Goal: Navigation & Orientation: Understand site structure

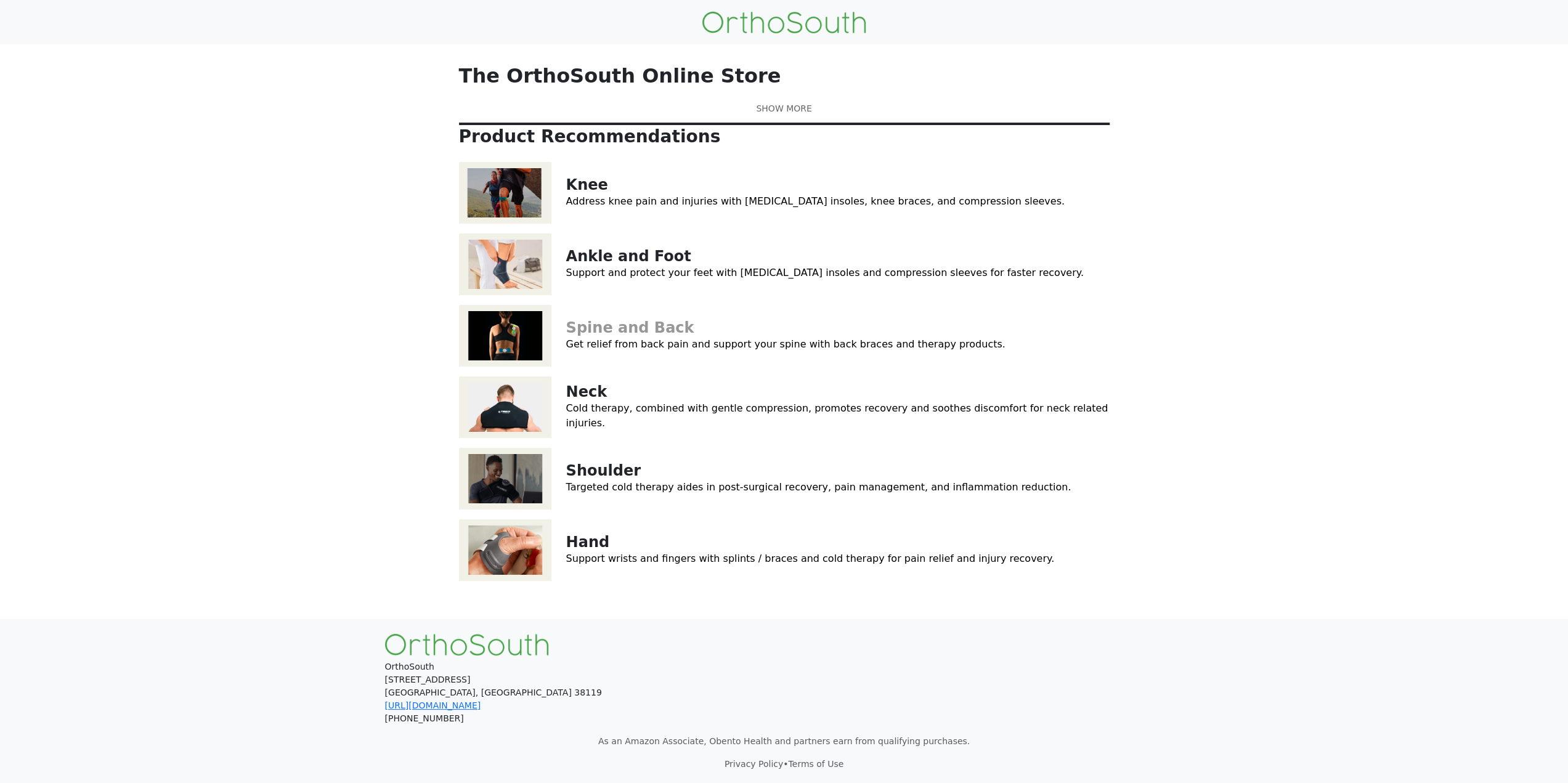
click at [631, 337] on link "Spine and Back" at bounding box center [630, 328] width 128 height 17
click at [588, 401] on link "Neck" at bounding box center [587, 392] width 41 height 17
click at [580, 479] on link "Shoulder" at bounding box center [603, 471] width 74 height 17
